Goal: Find specific page/section: Find specific page/section

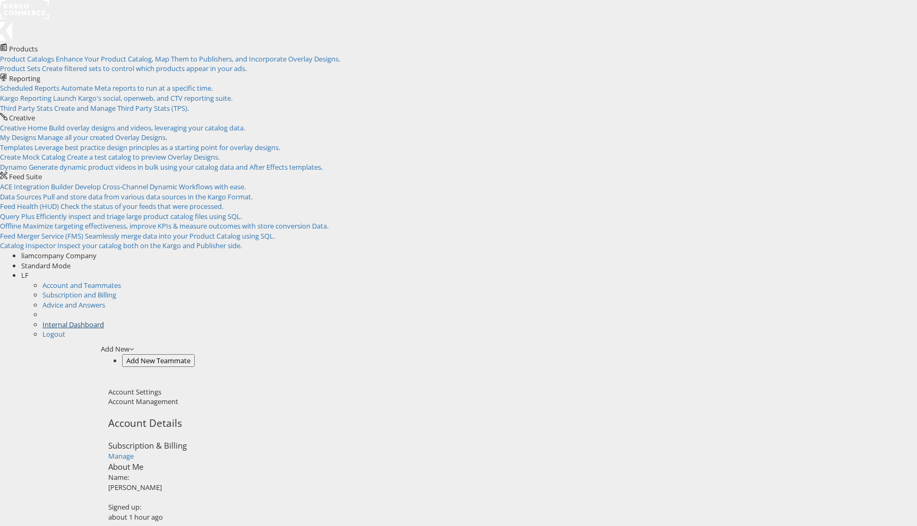
click at [104, 320] on link "Internal Dashboard" at bounding box center [73, 325] width 62 height 10
click at [107, 54] on span "Enhance Your Product Catalog, Map Them to Publishers, and Incorporate Overlay D…" at bounding box center [198, 59] width 284 height 10
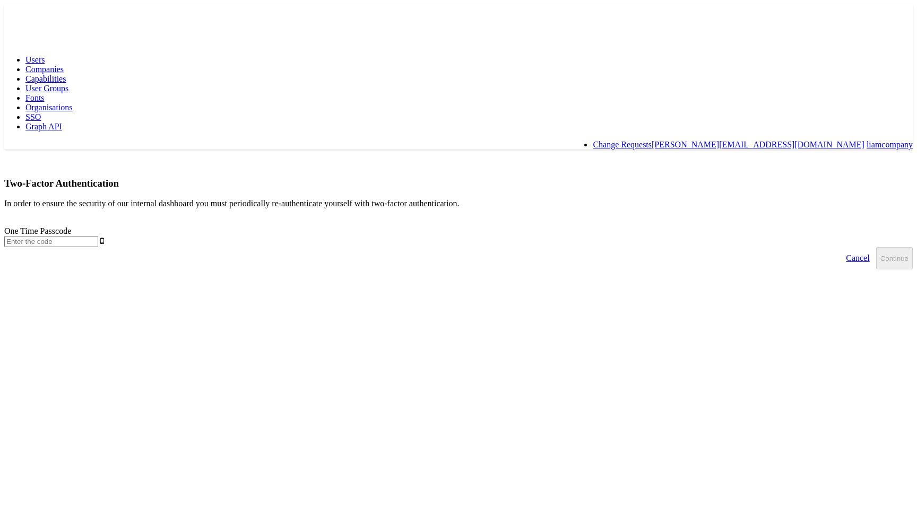
click at [98, 236] on input "text" at bounding box center [51, 241] width 94 height 11
type input "684086"
click at [876, 247] on button "Continue" at bounding box center [894, 258] width 37 height 22
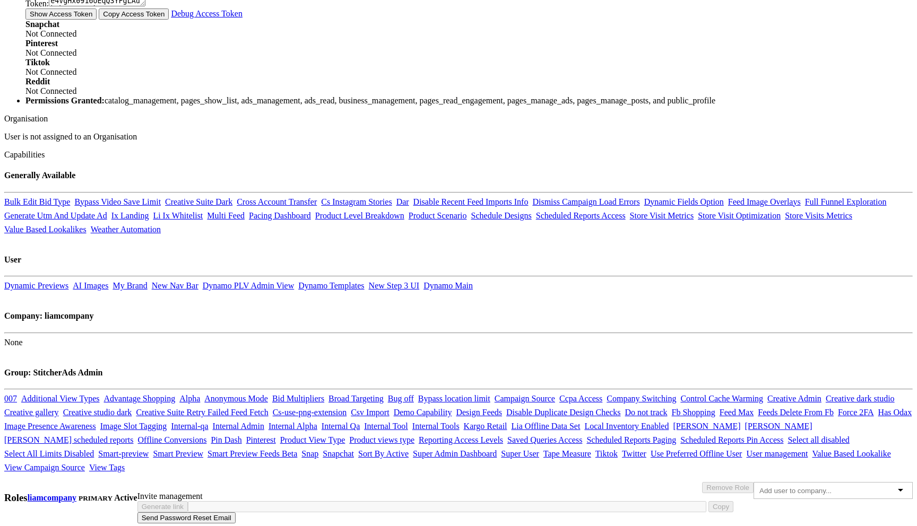
scroll to position [799, 0]
click at [68, 281] on link "Dynamic Previews" at bounding box center [36, 285] width 64 height 9
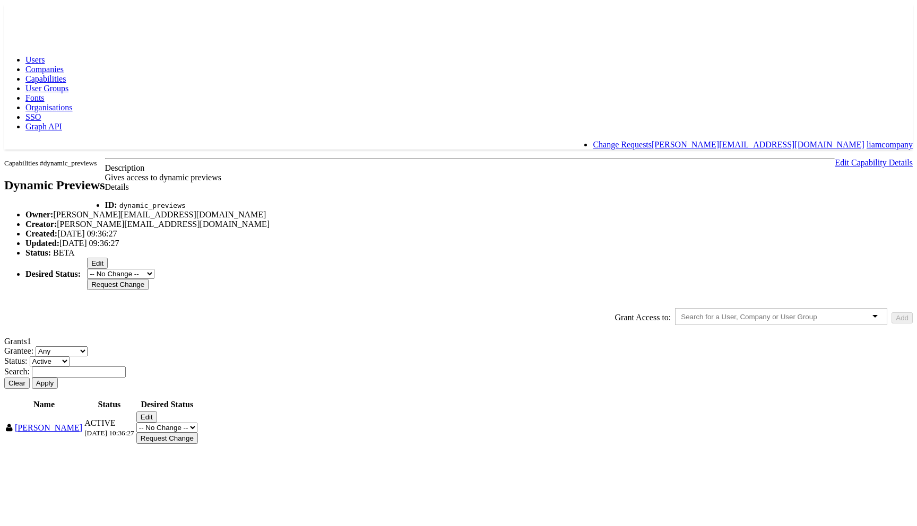
click at [38, 14] on rect at bounding box center [28, 13] width 49 height 19
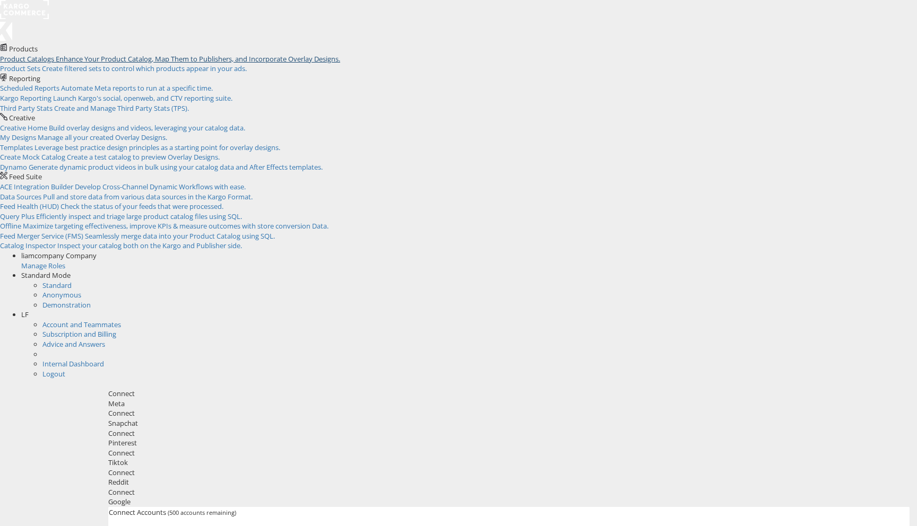
click at [164, 64] on span "Enhance Your Product Catalog, Map Them to Publishers, and Incorporate Overlay D…" at bounding box center [198, 59] width 284 height 10
